Goal: Task Accomplishment & Management: Complete application form

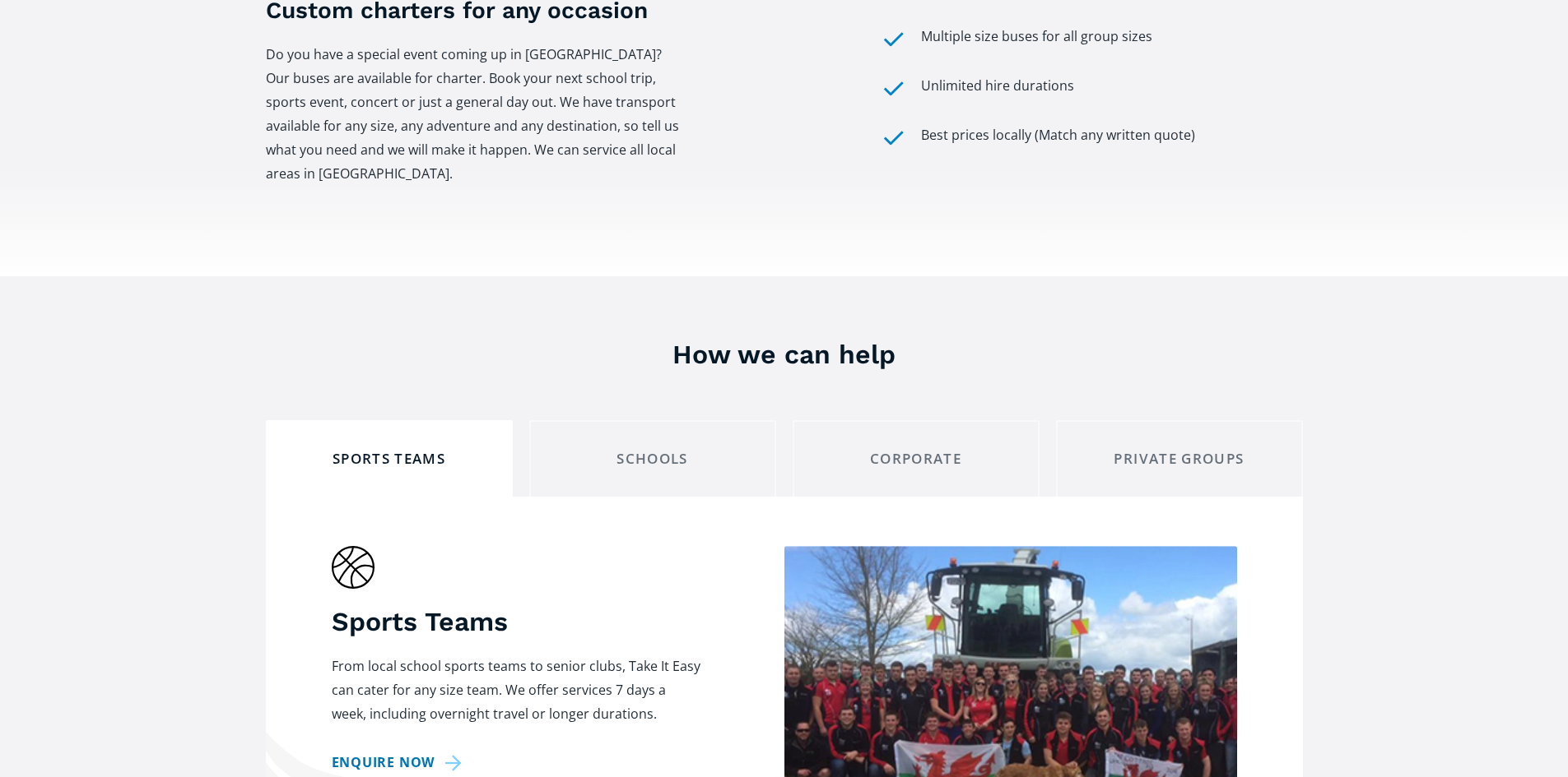
scroll to position [878, 0]
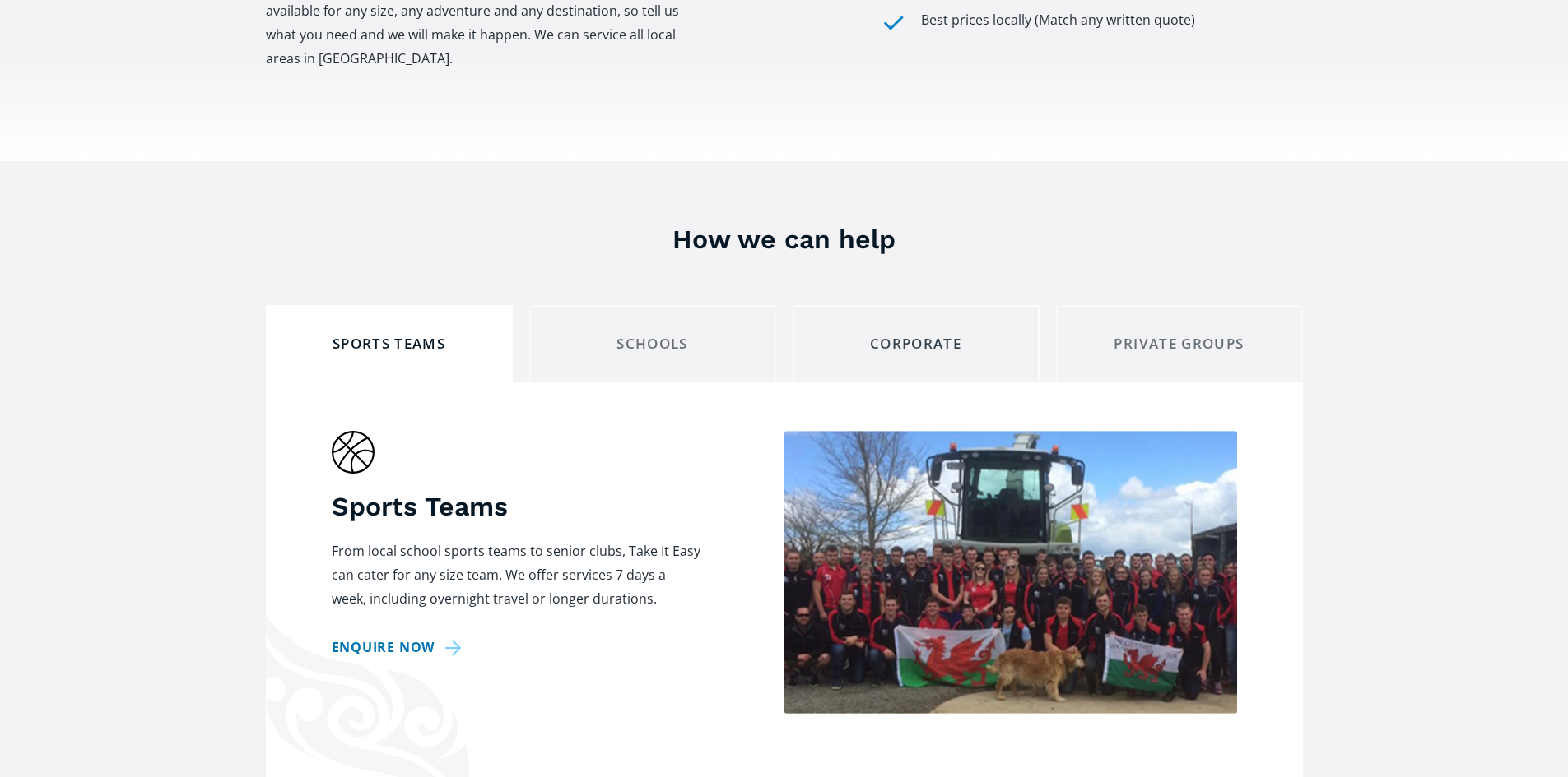
click at [972, 305] on link "Corporate" at bounding box center [916, 343] width 247 height 76
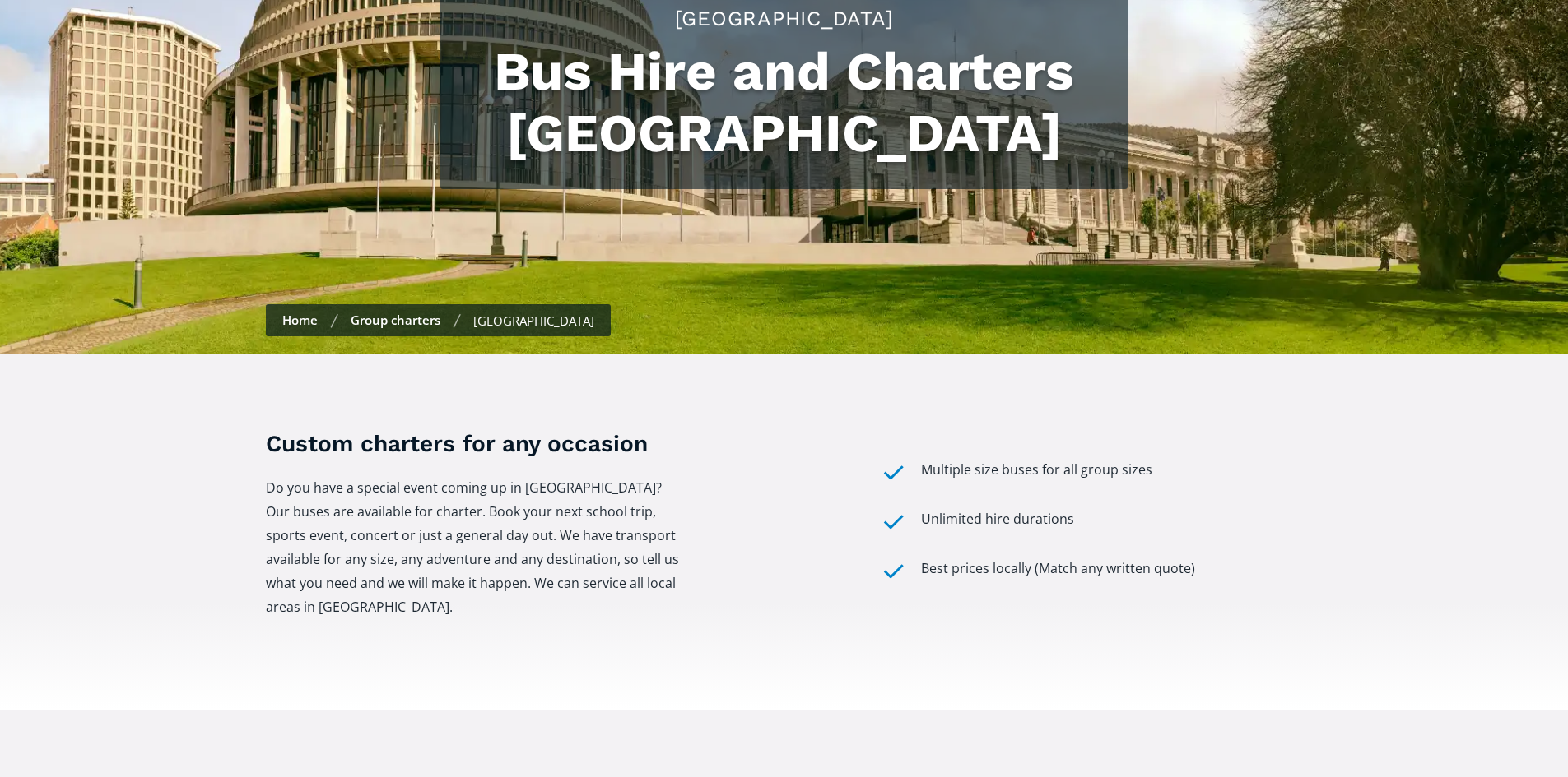
scroll to position [0, 0]
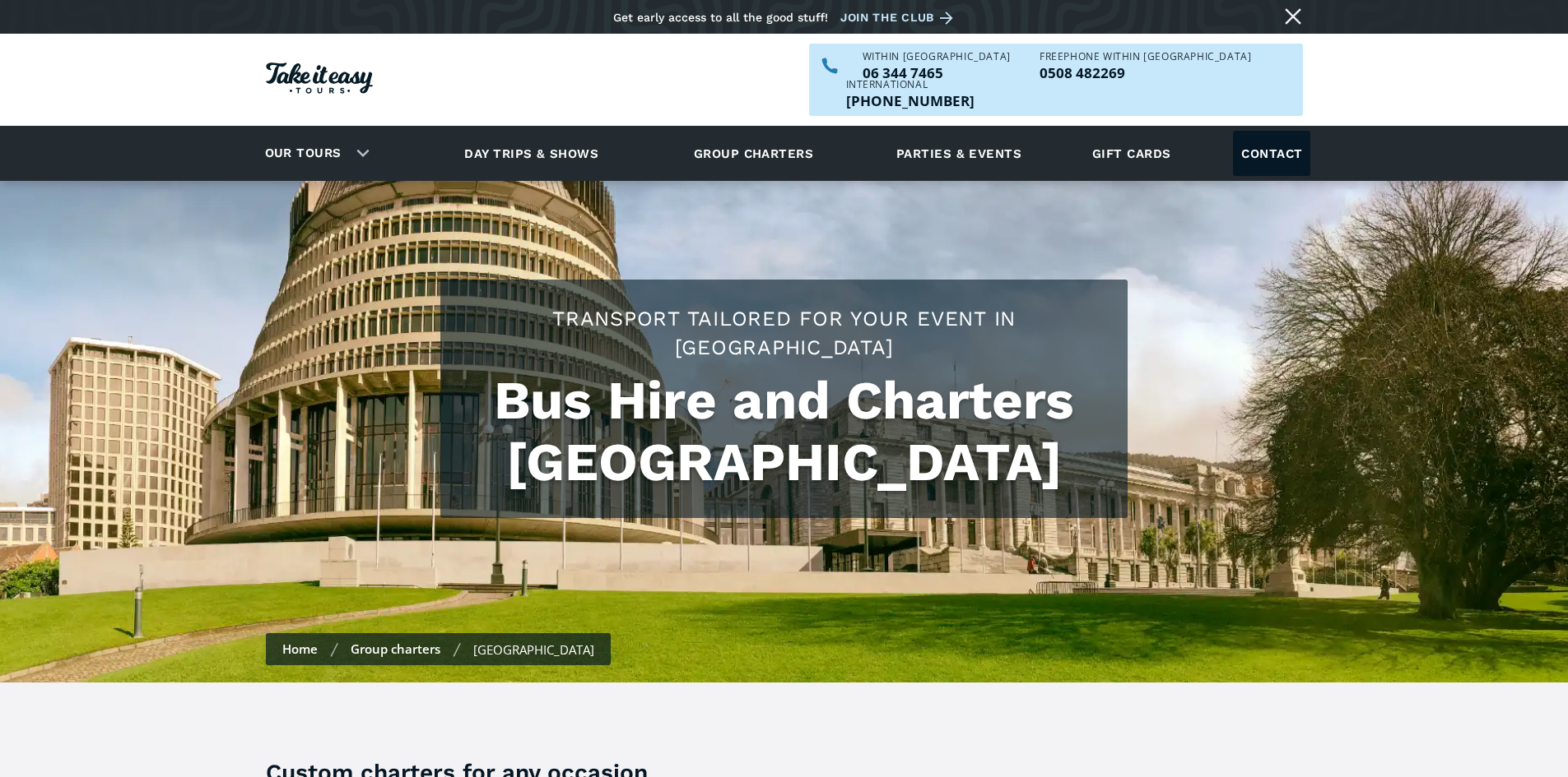
click at [1275, 131] on link "Contact" at bounding box center [1271, 154] width 77 height 45
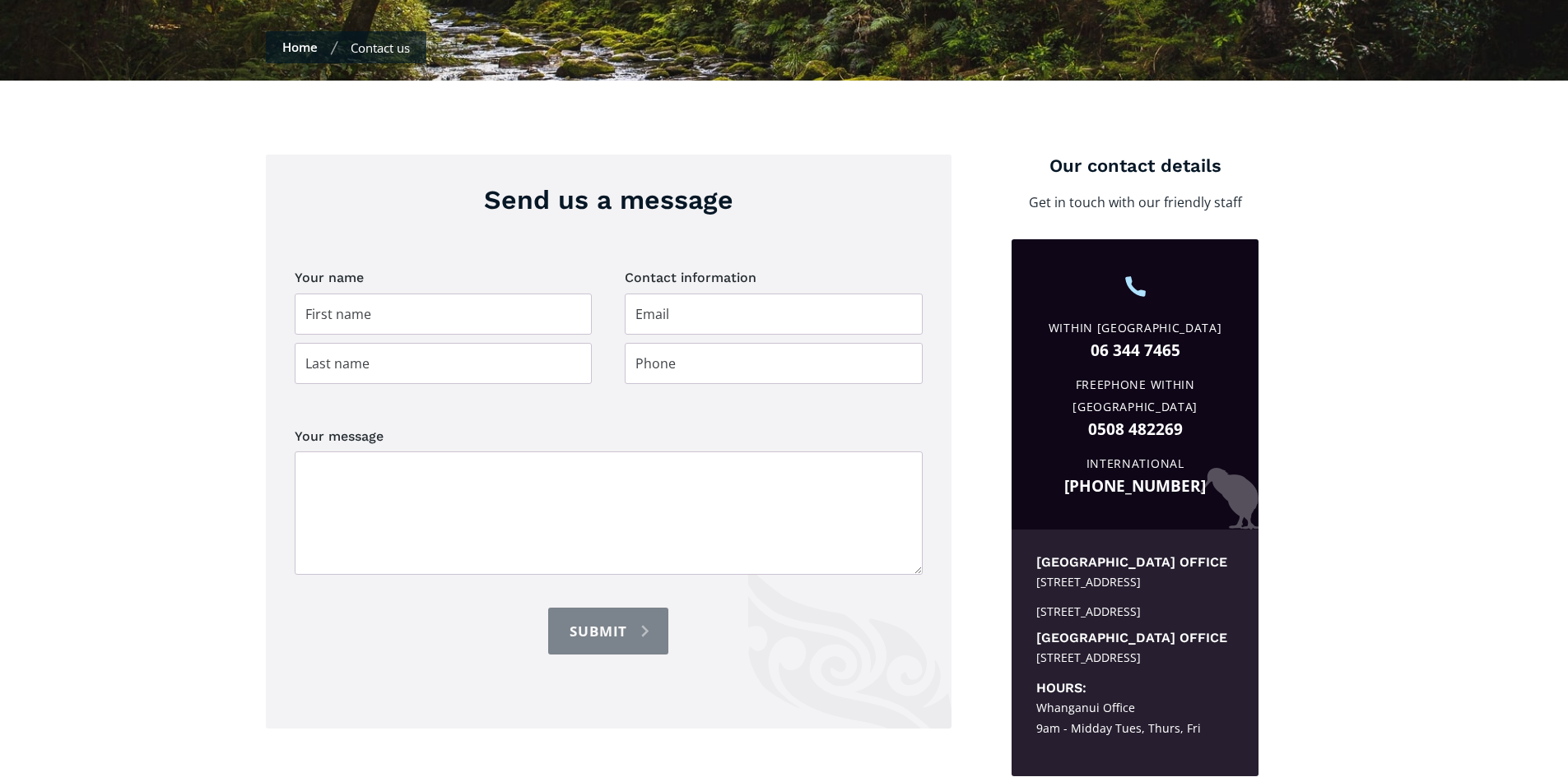
scroll to position [549, 0]
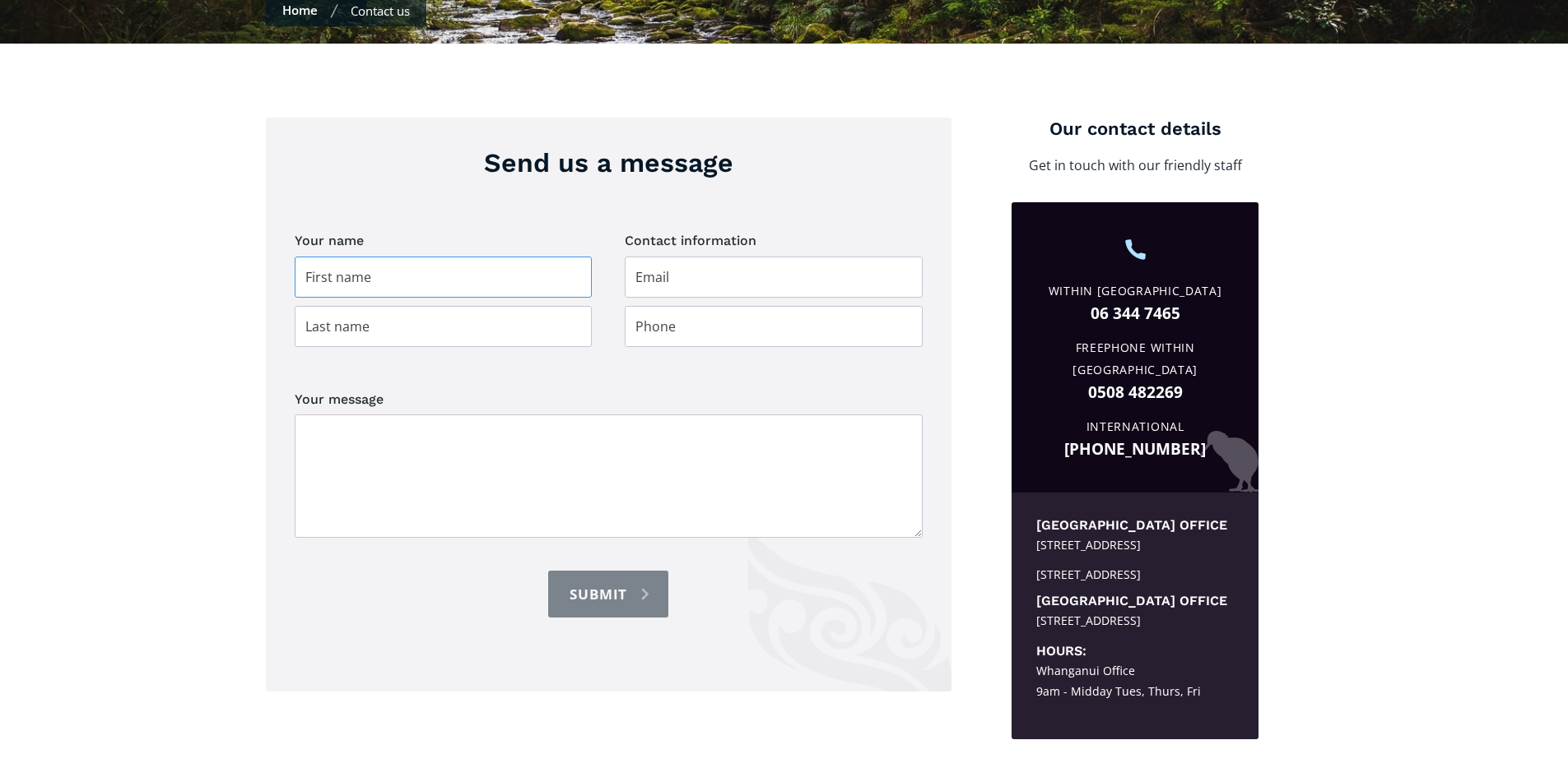
click at [469, 257] on input "Contact page" at bounding box center [444, 278] width 298 height 41
type input "Zoe"
type input "Burns"
type input "zoe.burns@beca.com"
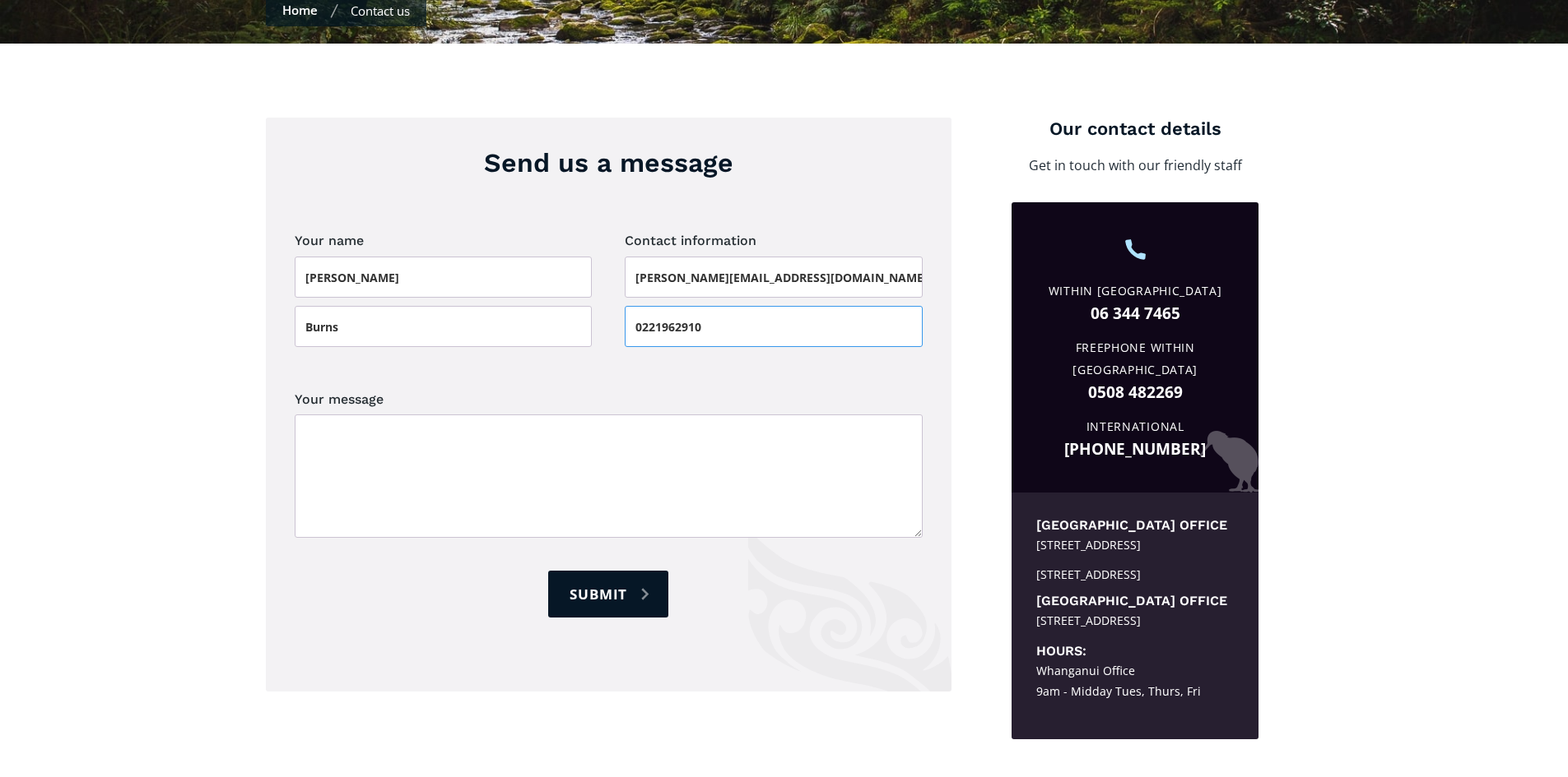
type input "0221962910"
click at [460, 432] on textarea "Your message" at bounding box center [608, 476] width 628 height 123
paste textarea "Can I please get a quote for the number of shuttles required to transport betwe…"
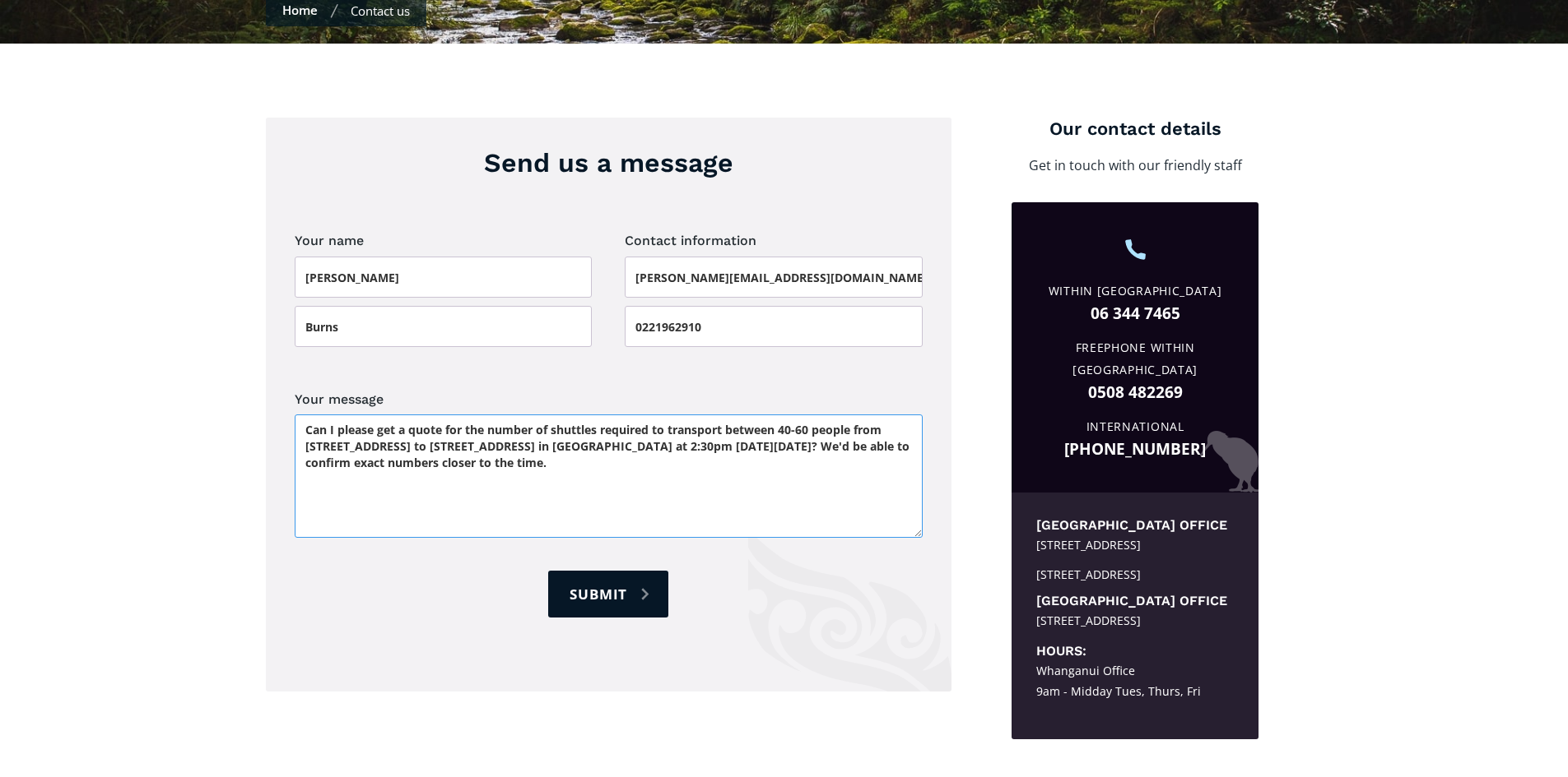
click at [571, 415] on textarea "Can I please get a quote for the number of shuttles required to transport betwe…" at bounding box center [608, 476] width 628 height 123
click at [651, 418] on textarea "Can I please get a quote for the number of shuttles required to transport betwe…" at bounding box center [608, 476] width 628 height 123
drag, startPoint x: 662, startPoint y: 402, endPoint x: 449, endPoint y: 405, distance: 213.0
click at [449, 415] on textarea "Can I please get a quote for the number of shuttles required to transport betwe…" at bounding box center [608, 476] width 628 height 123
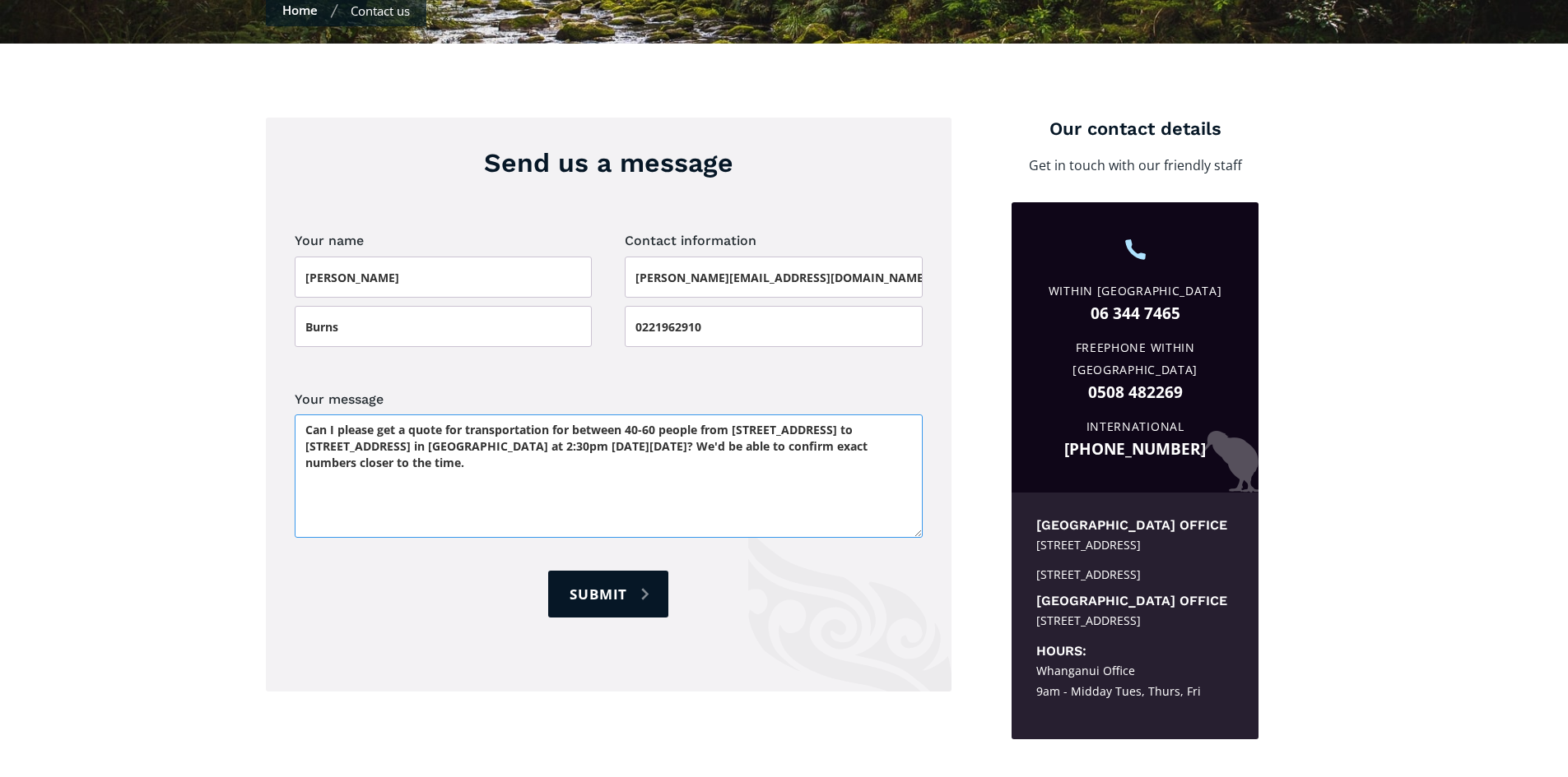
click at [627, 436] on textarea "Can I please get a quote for transportation for between 40-60 people from 85 Mo…" at bounding box center [608, 476] width 628 height 123
type textarea "Can I please get a quote for transportation for between 40-60 people from 85 Mo…"
click at [605, 572] on input "Submit" at bounding box center [608, 595] width 120 height 47
type input "Please wait..."
